Goal: Transaction & Acquisition: Download file/media

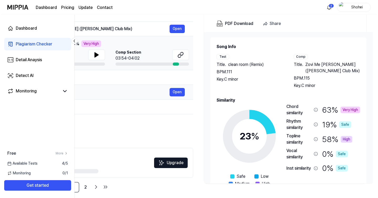
scroll to position [63, 0]
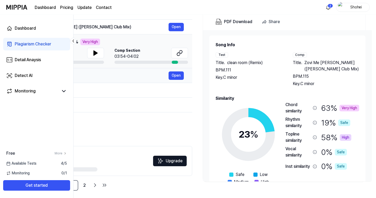
click at [150, 75] on div "Детство" at bounding box center [98, 75] width 140 height 6
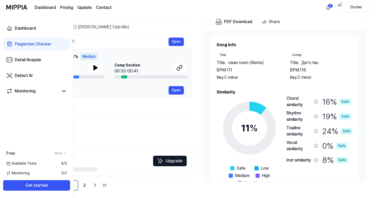
click at [147, 89] on div "Say a word" at bounding box center [98, 90] width 140 height 6
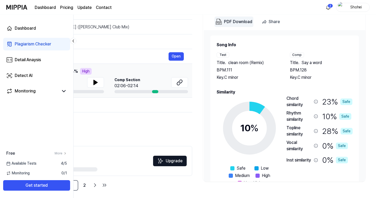
click at [235, 21] on div "PDF Download" at bounding box center [238, 21] width 28 height 7
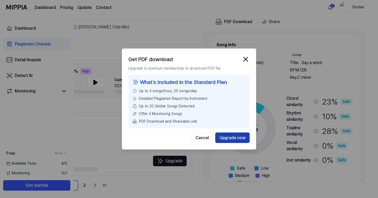
click at [221, 138] on button "Upgrade now" at bounding box center [232, 137] width 34 height 10
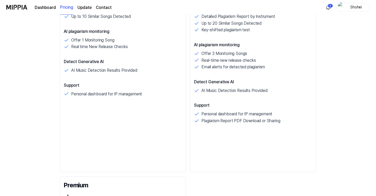
scroll to position [0, 0]
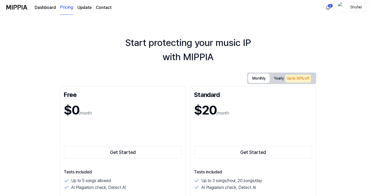
click at [269, 81] on button "Monthly" at bounding box center [259, 77] width 22 height 9
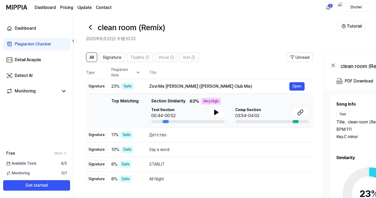
scroll to position [5, 0]
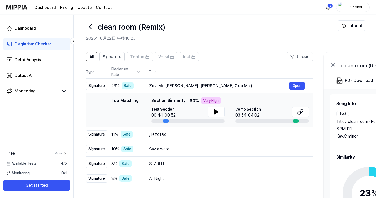
click at [333, 62] on icon at bounding box center [333, 65] width 6 height 6
click at [334, 65] on icon at bounding box center [333, 65] width 6 height 6
click at [332, 64] on icon at bounding box center [332, 64] width 3 height 3
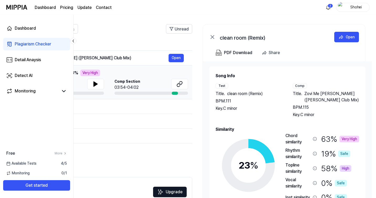
scroll to position [25, 0]
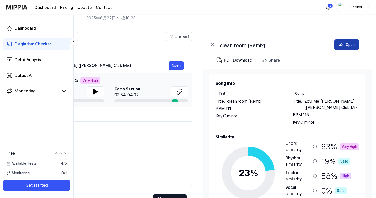
click at [346, 46] on div "Open" at bounding box center [350, 45] width 9 height 6
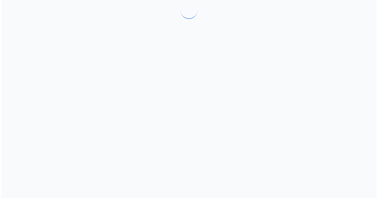
scroll to position [0, 0]
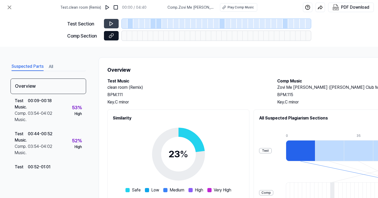
click at [111, 37] on icon at bounding box center [110, 36] width 3 height 3
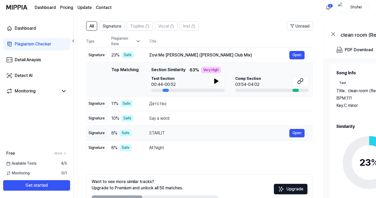
scroll to position [67, 0]
